Goal: Find specific page/section: Find specific page/section

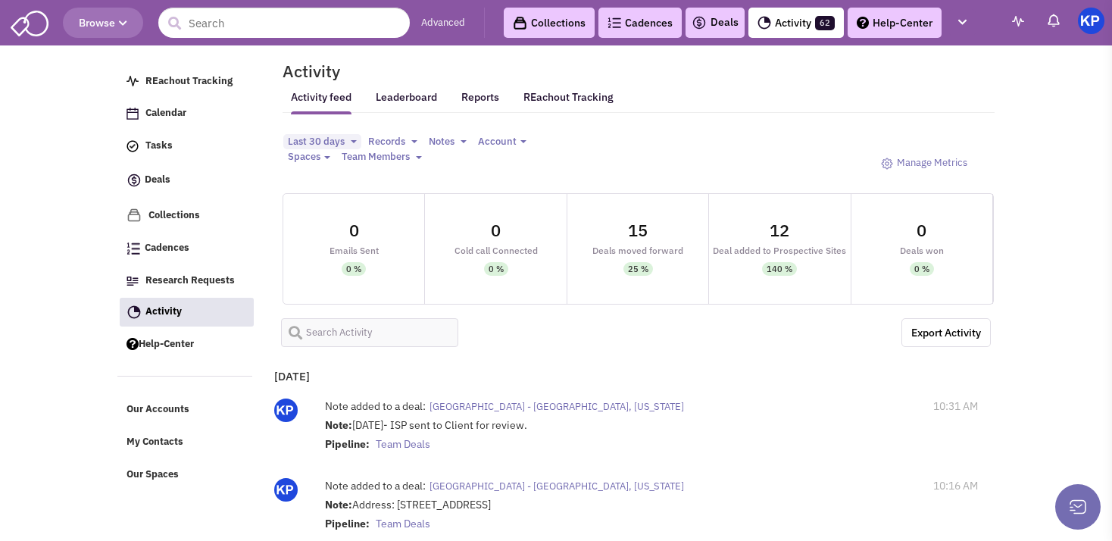
select select
click at [716, 20] on link "Deals" at bounding box center [714, 23] width 47 height 18
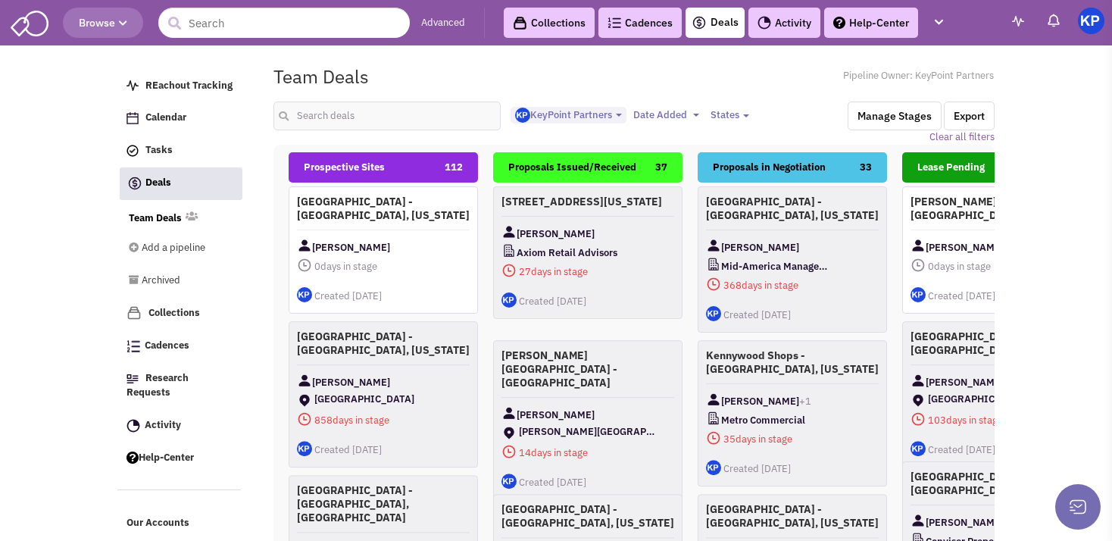
select select "1900"
select select
click at [350, 101] on input "text" at bounding box center [386, 115] width 227 height 29
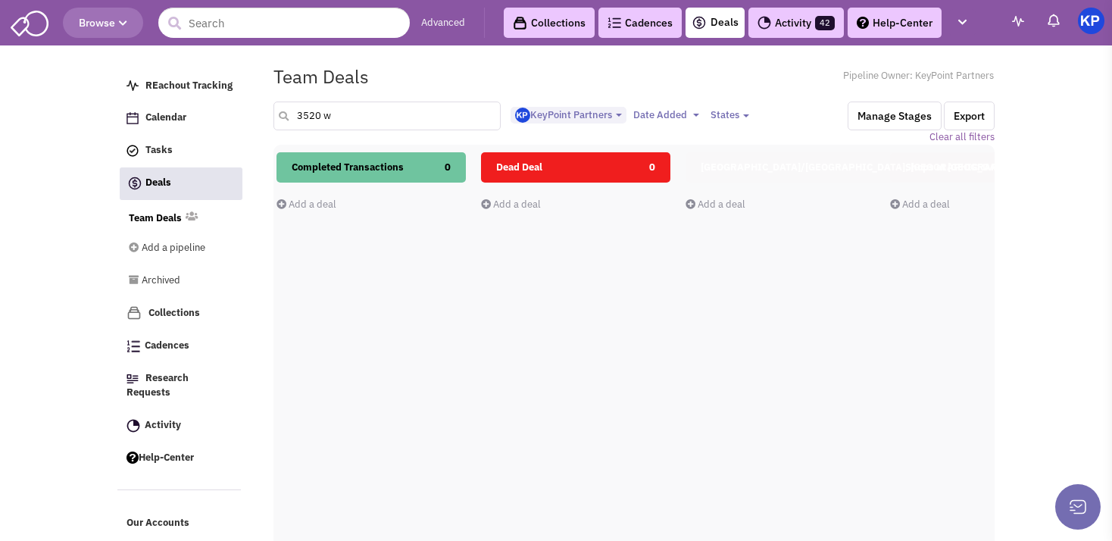
scroll to position [0, 837]
click at [353, 111] on input "3520 w" at bounding box center [386, 115] width 227 height 29
type input "3520 west [PERSON_NAME]"
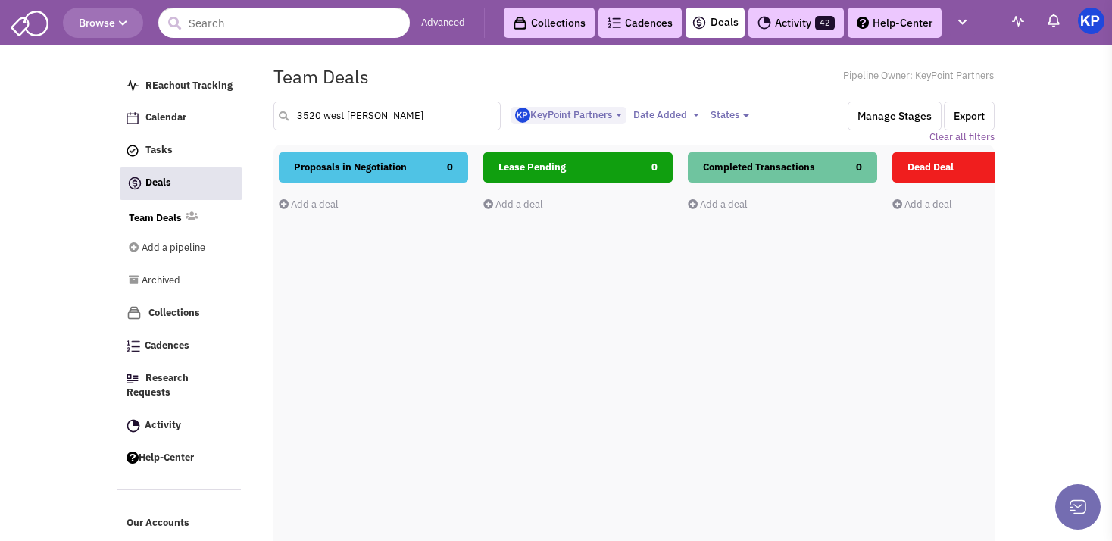
scroll to position [0, 557]
